Goal: Check status: Check status

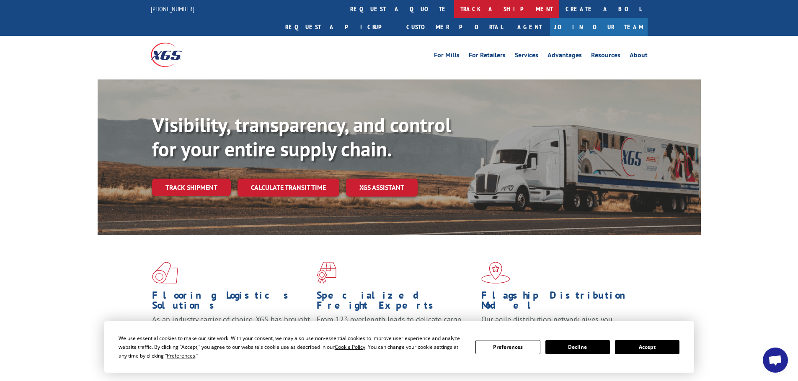
click at [454, 8] on link "track a shipment" at bounding box center [506, 9] width 105 height 18
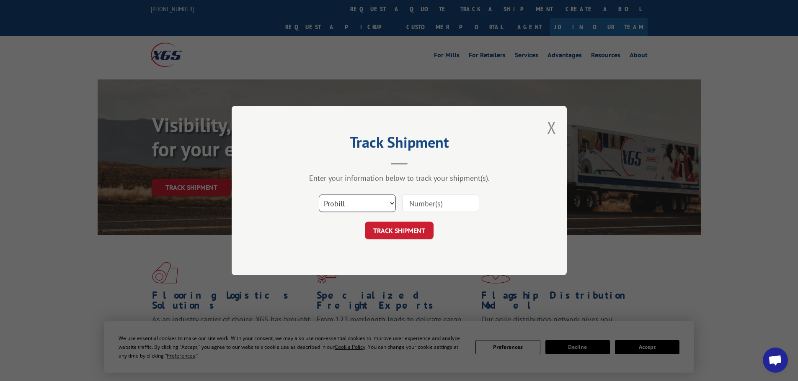
drag, startPoint x: 375, startPoint y: 203, endPoint x: 368, endPoint y: 206, distance: 7.2
click at [375, 203] on select "Select category... Probill BOL PO" at bounding box center [357, 204] width 77 height 18
select select "po"
click at [319, 195] on select "Select category... Probill BOL PO" at bounding box center [357, 204] width 77 height 18
click at [417, 206] on input at bounding box center [440, 204] width 77 height 18
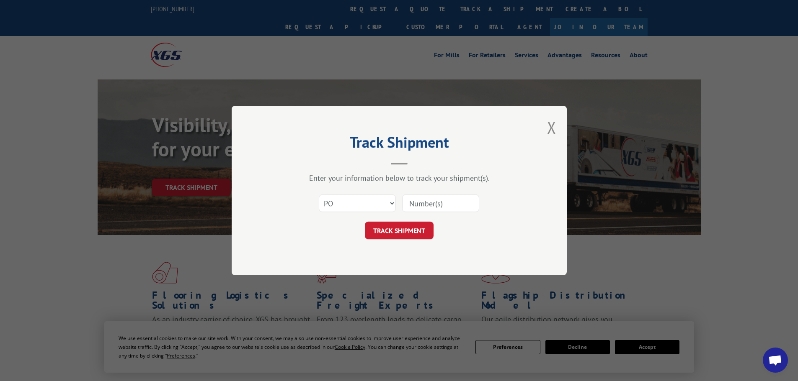
paste input "67521089"
type input "67521089"
click at [402, 230] on button "TRACK SHIPMENT" at bounding box center [399, 231] width 69 height 18
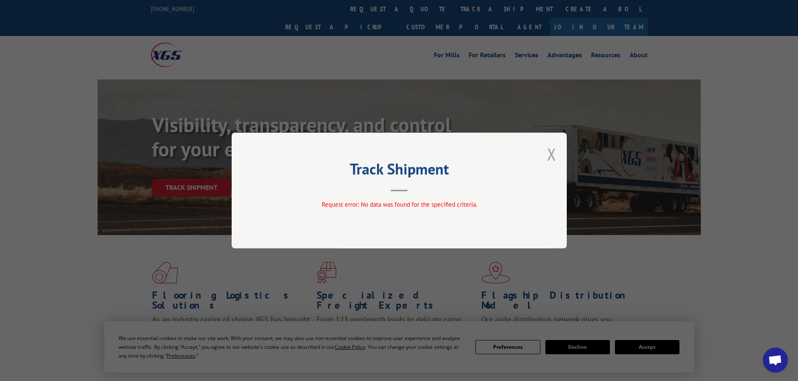
click at [552, 152] on button "Close modal" at bounding box center [551, 154] width 9 height 22
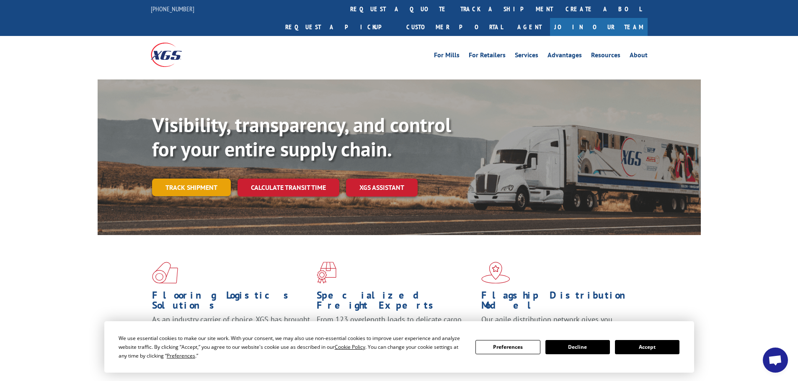
click at [198, 179] on link "Track shipment" at bounding box center [191, 188] width 79 height 18
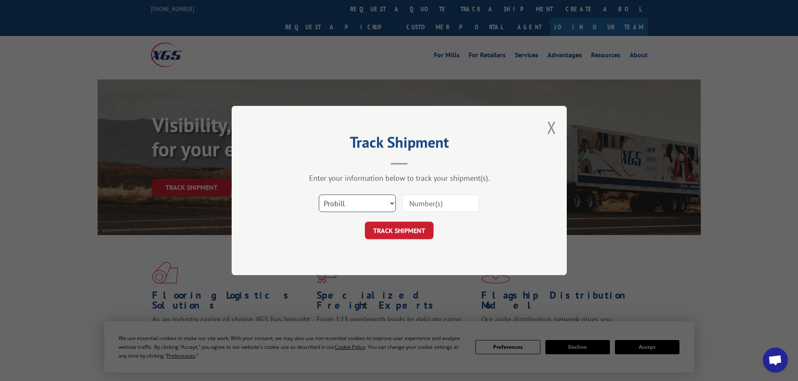
click at [366, 208] on select "Select category... Probill BOL PO" at bounding box center [357, 204] width 77 height 18
click at [415, 207] on input at bounding box center [440, 204] width 77 height 18
paste input "462736900221"
type input "462736900221"
click at [417, 233] on button "TRACK SHIPMENT" at bounding box center [399, 231] width 69 height 18
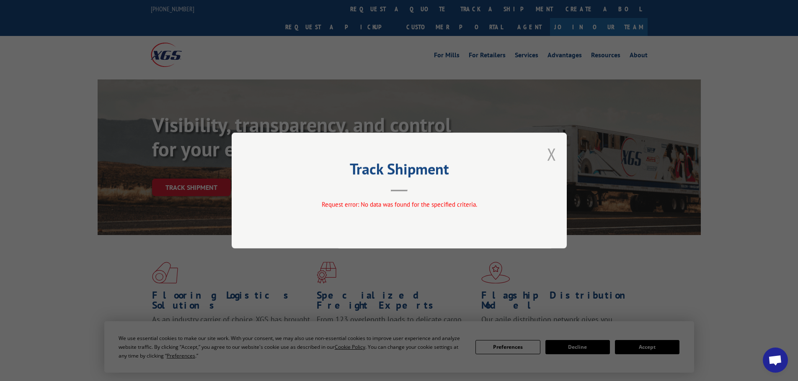
click at [548, 155] on button "Close modal" at bounding box center [551, 154] width 9 height 22
